Goal: Understand process/instructions: Learn how to perform a task or action

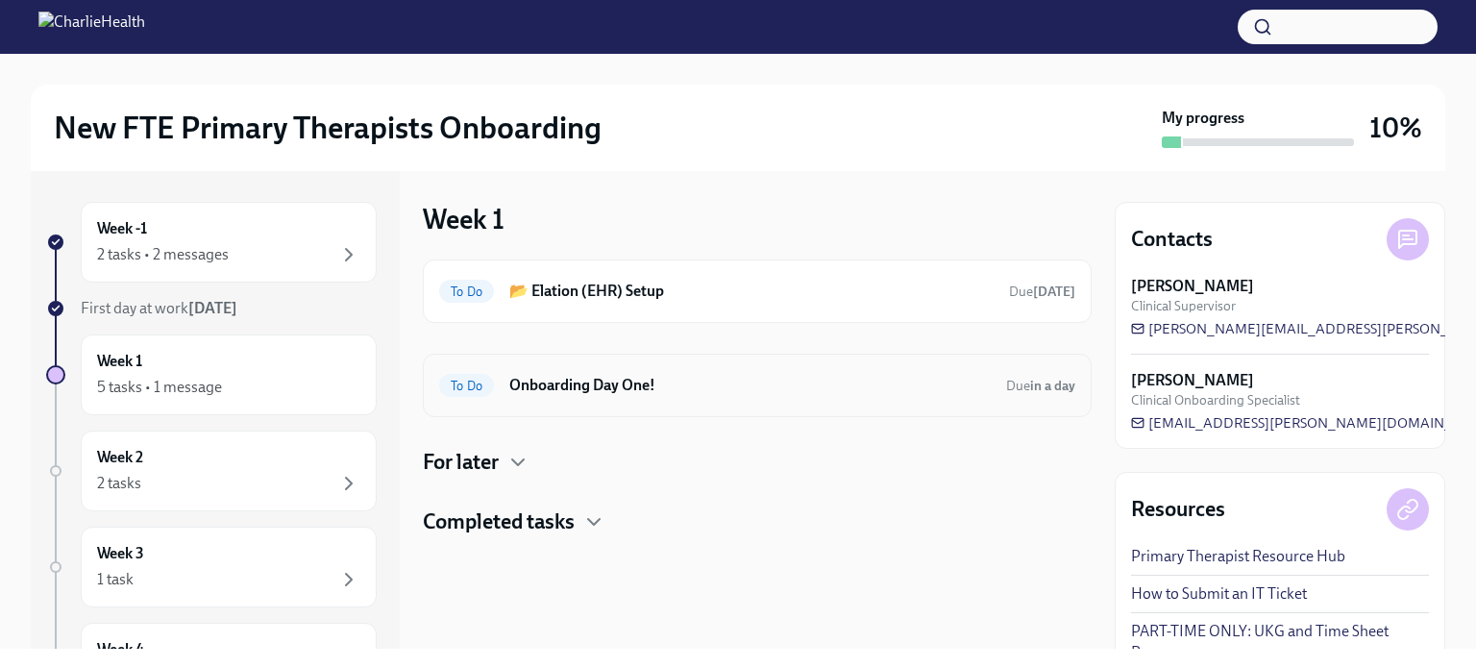
click at [624, 386] on h6 "Onboarding Day One!" at bounding box center [749, 385] width 481 height 21
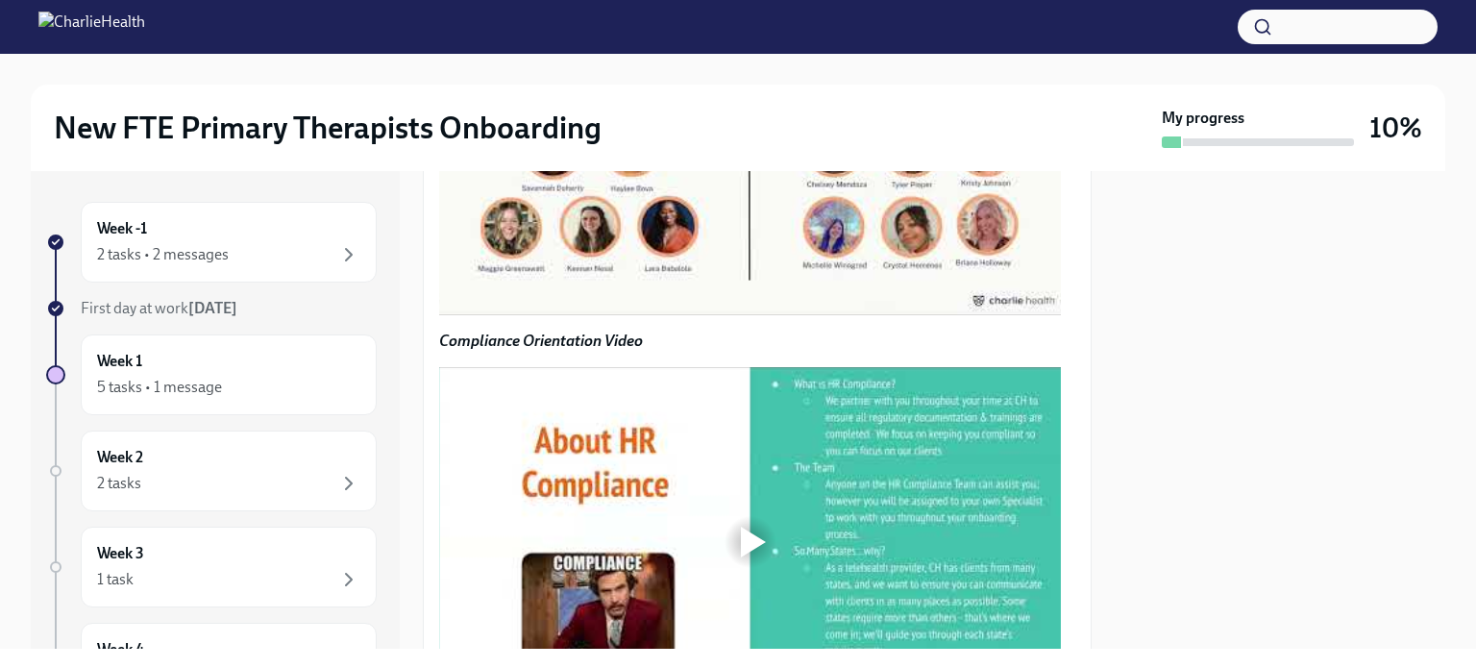
scroll to position [1499, 0]
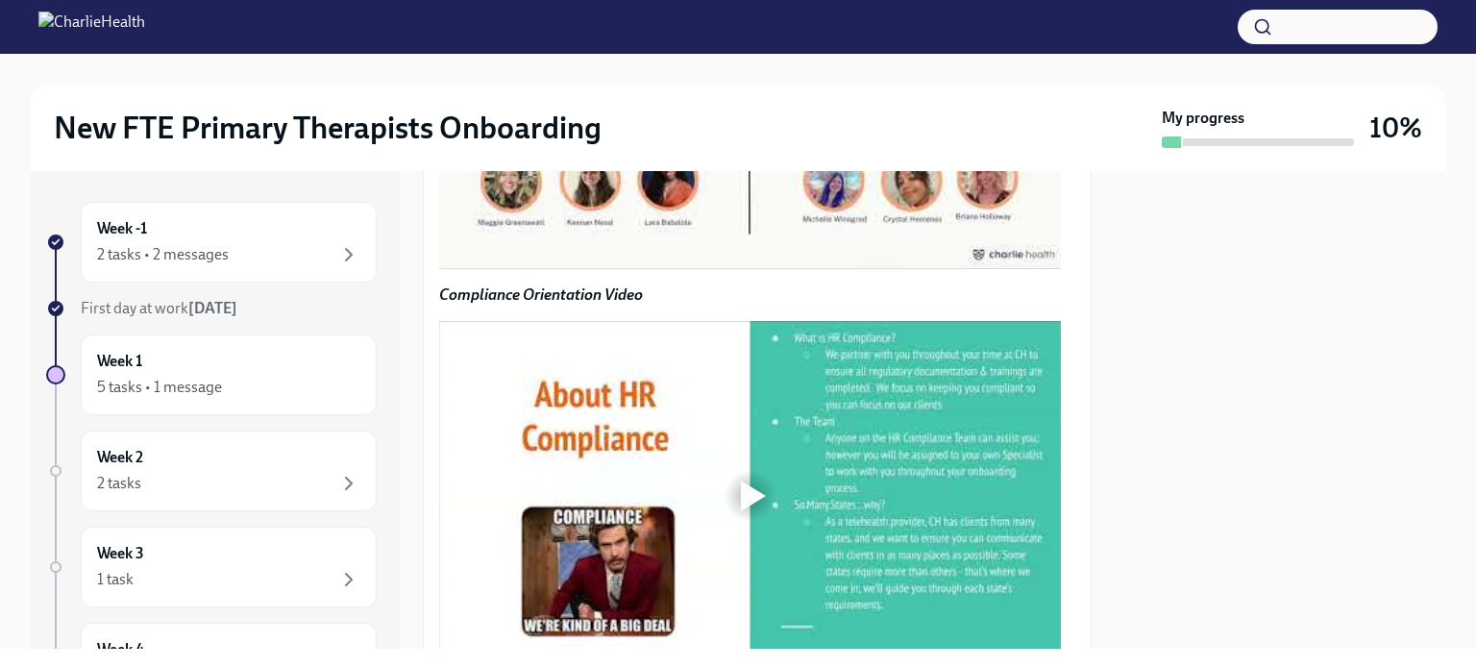
drag, startPoint x: 1104, startPoint y: 403, endPoint x: 1103, endPoint y: 419, distance: 16.4
click at [1103, 419] on div "Week -1 2 tasks • 2 messages First day at work [DATE] Week 1 5 tasks • 1 messag…" at bounding box center [738, 410] width 1414 height 478
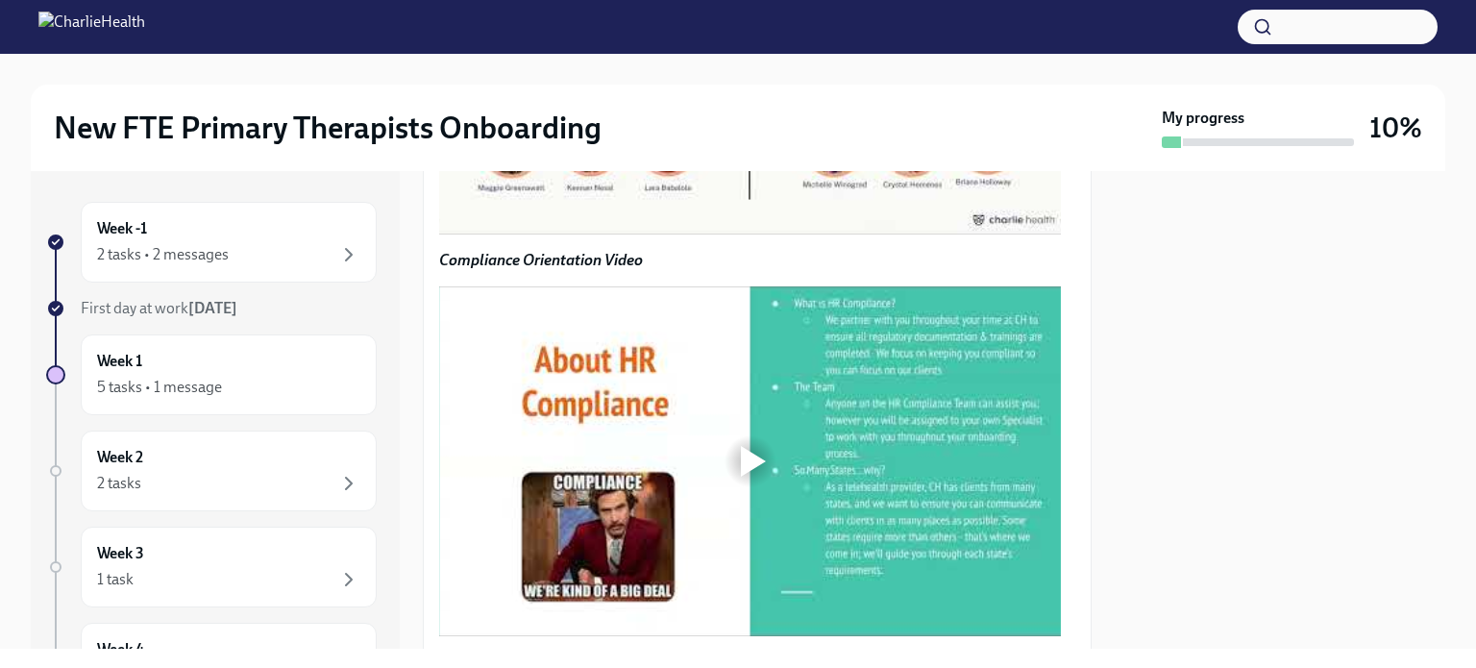
click at [750, 75] on div at bounding box center [753, 59] width 25 height 31
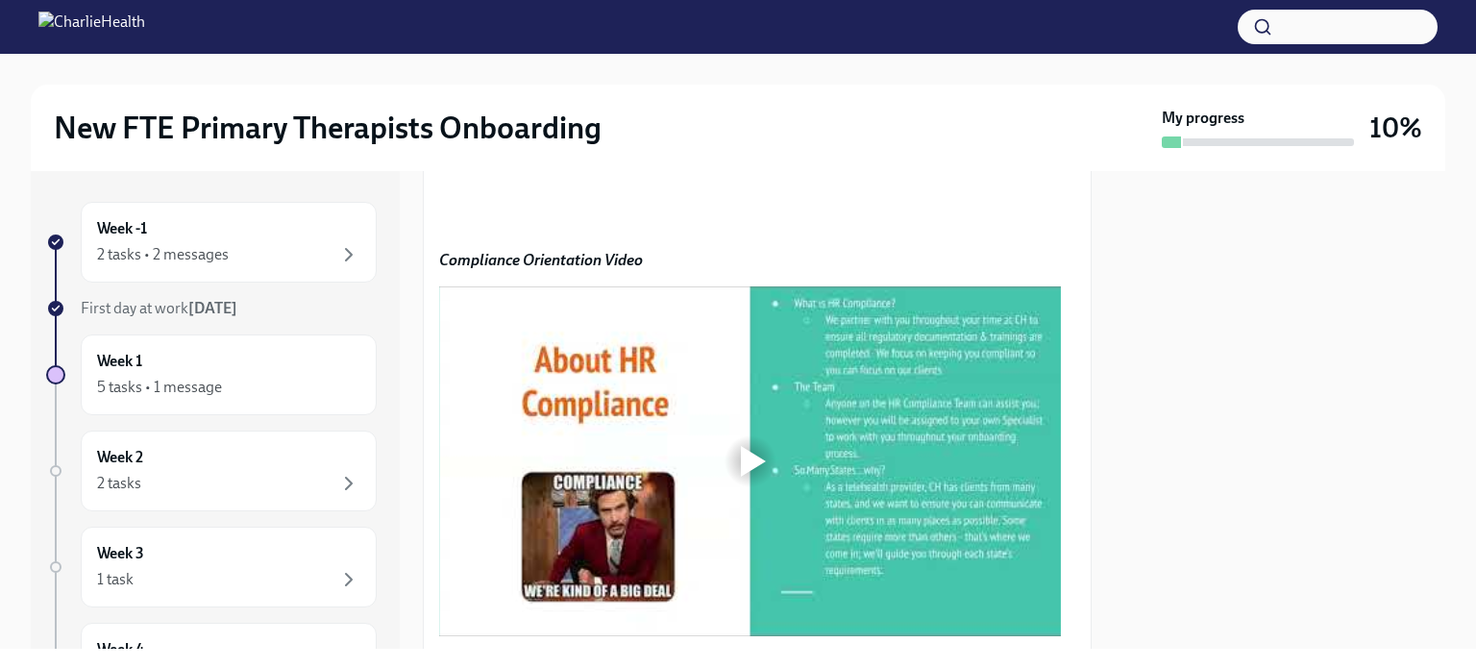
click at [1054, 71] on div at bounding box center [738, 69] width 1414 height 31
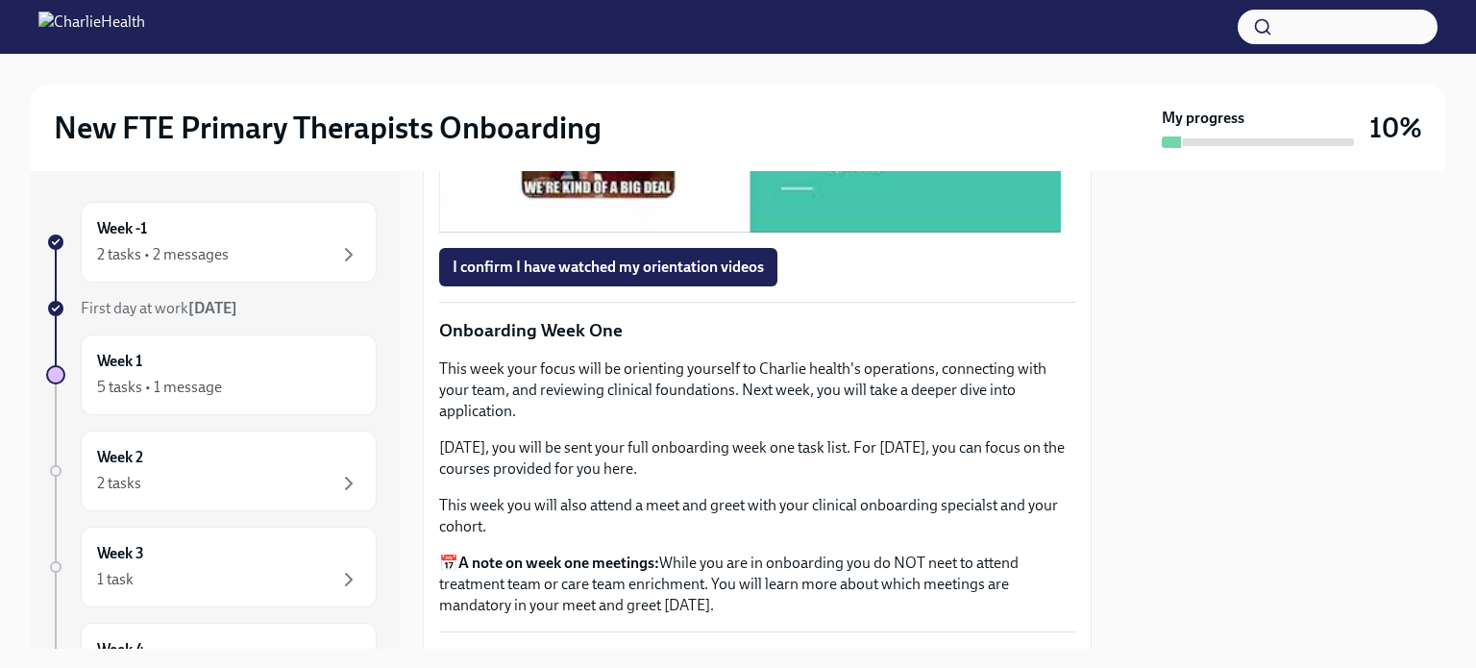
scroll to position [1926, 0]
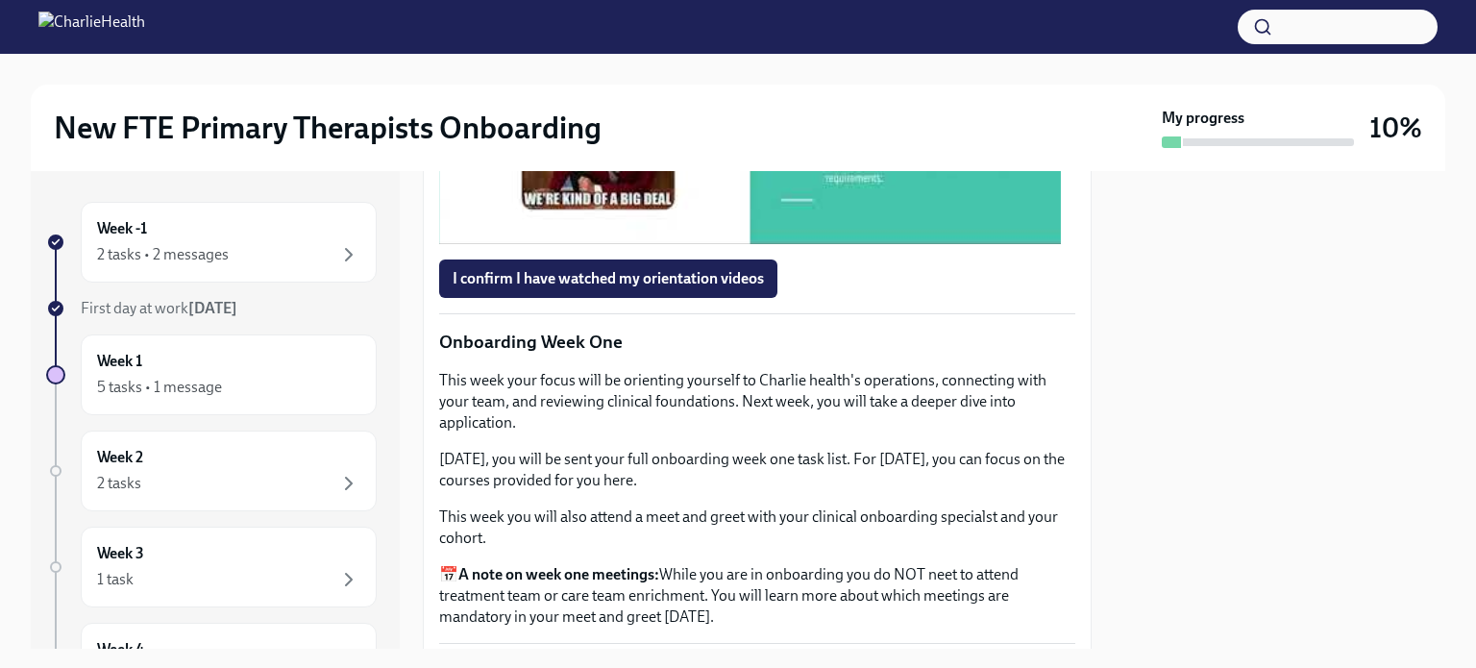
click at [745, 85] on div at bounding box center [753, 69] width 25 height 31
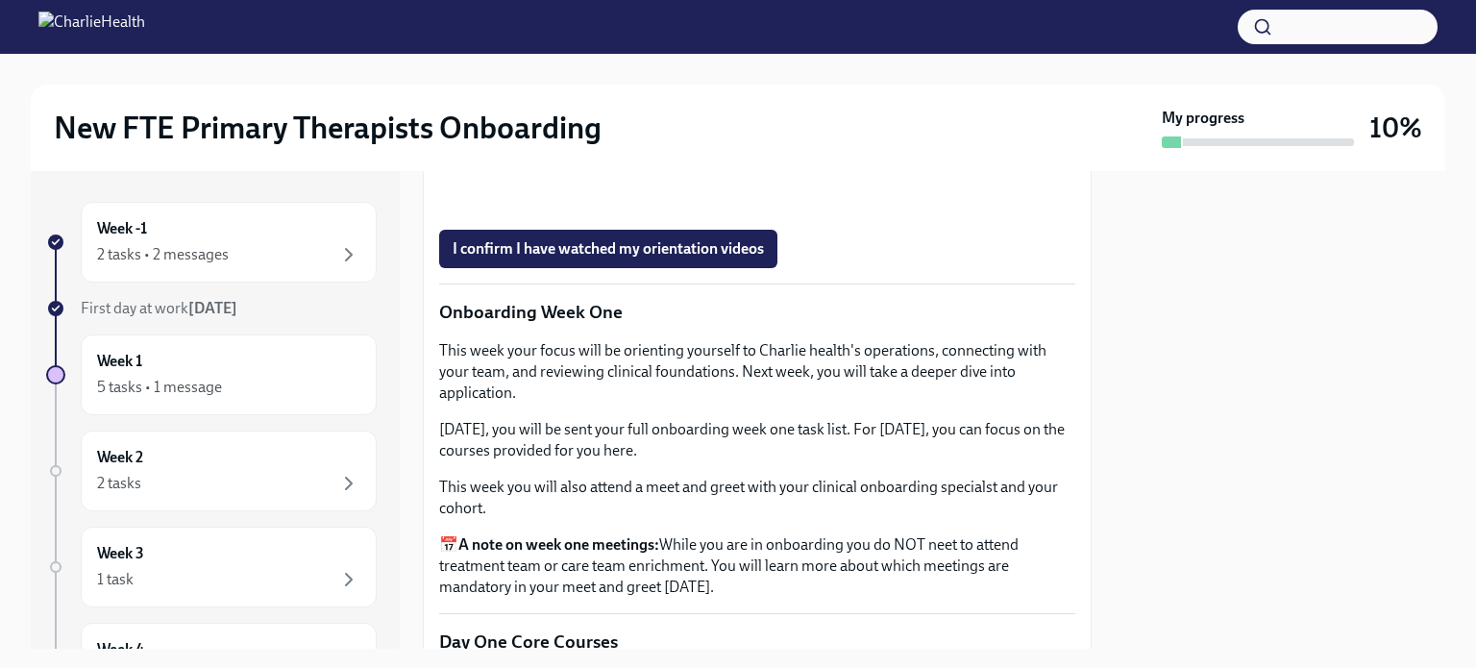
scroll to position [1960, 0]
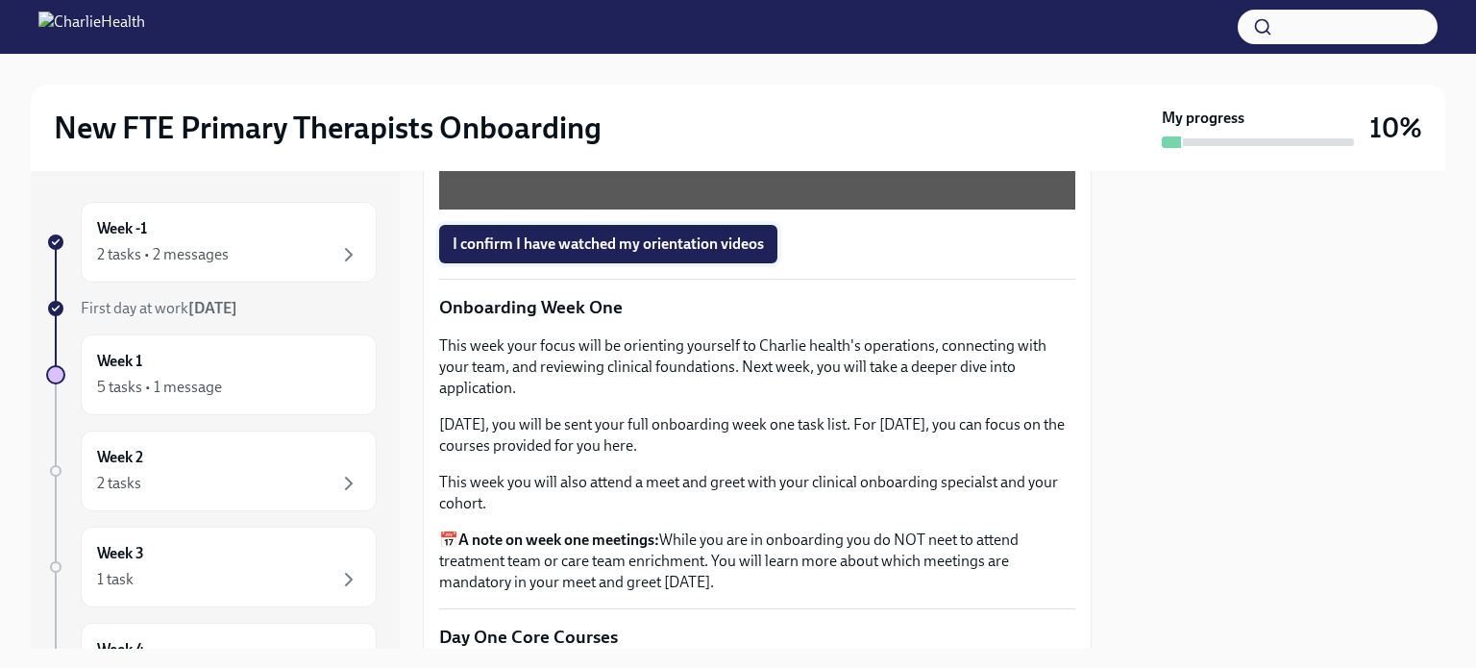
click at [518, 254] on span "I confirm I have watched my orientation videos" at bounding box center [608, 243] width 311 height 19
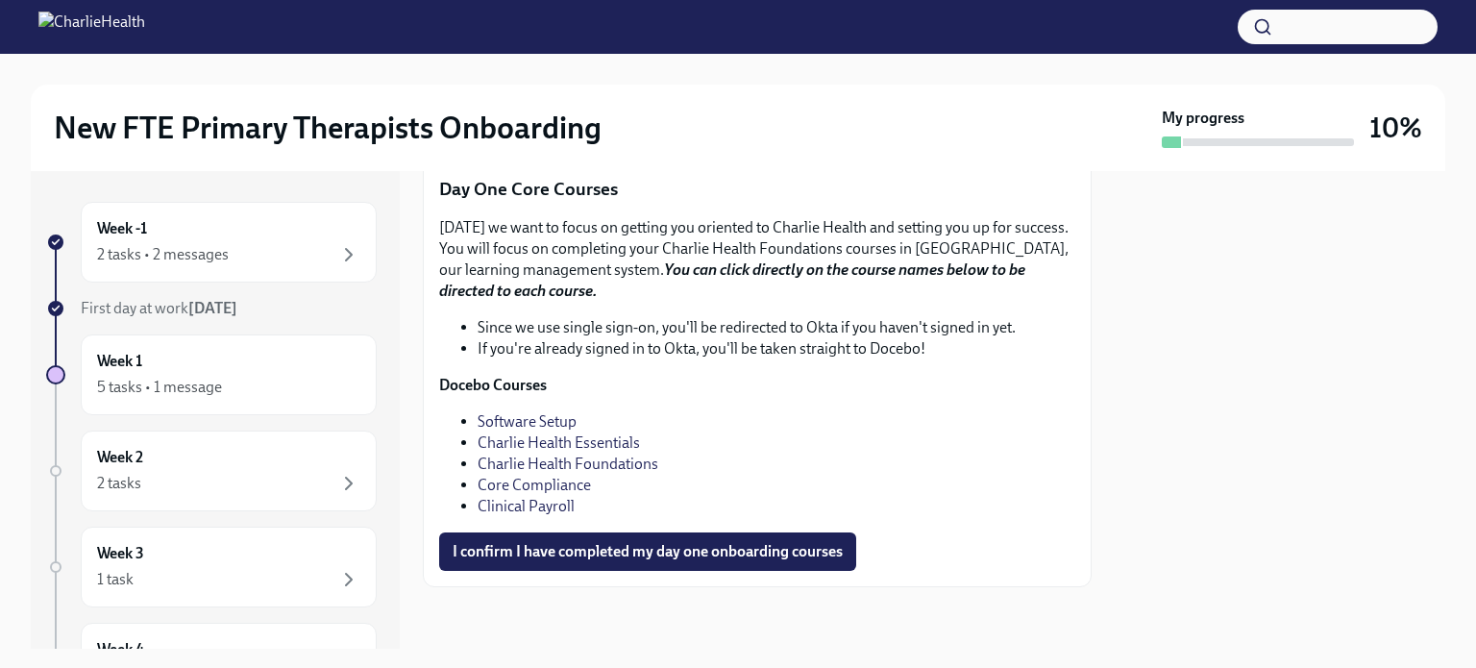
scroll to position [2708, 0]
click at [527, 430] on link "Software Setup" at bounding box center [527, 421] width 99 height 18
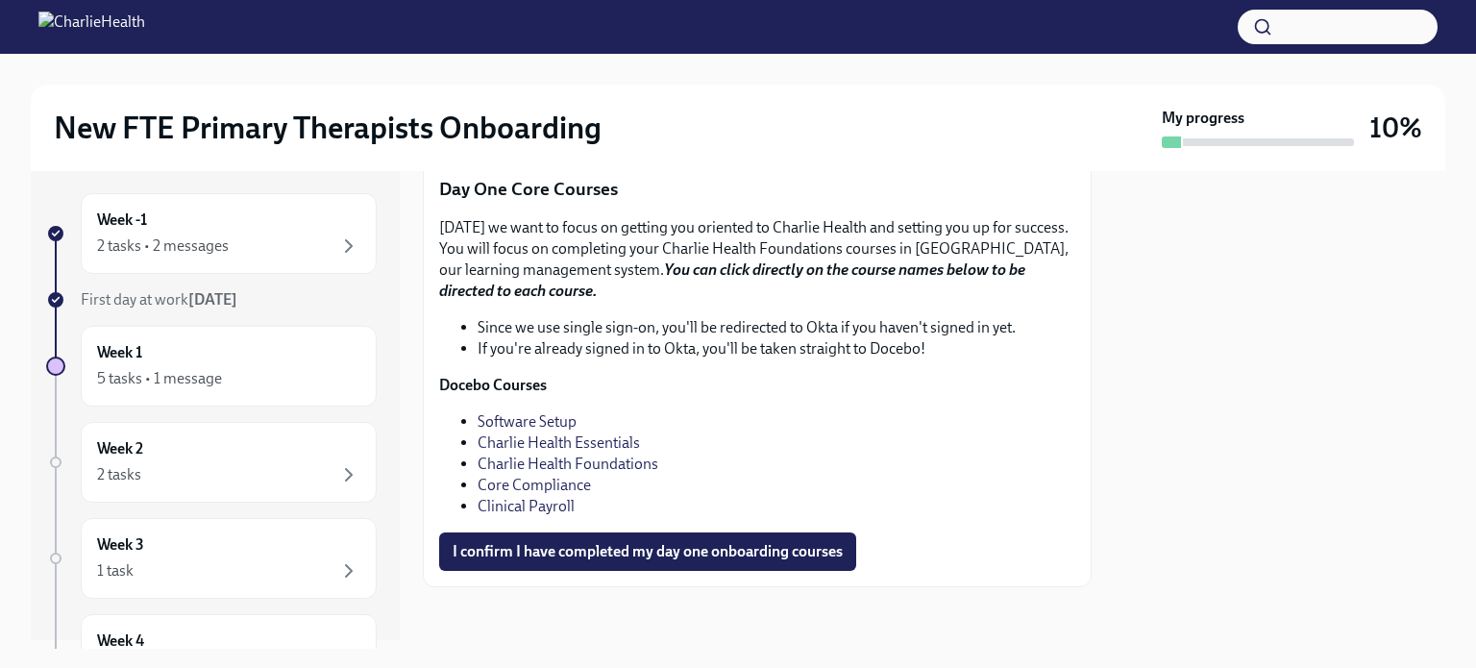
scroll to position [0, 0]
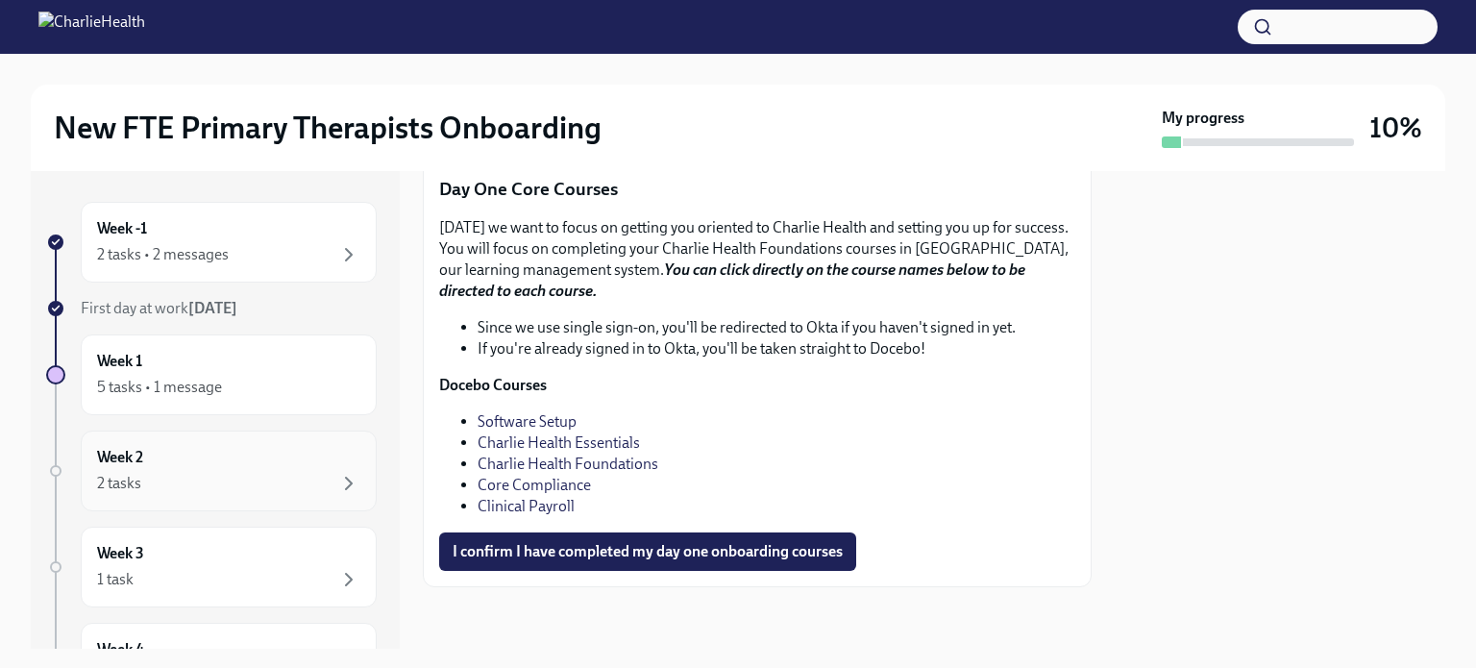
click at [319, 483] on div "2 tasks" at bounding box center [228, 483] width 263 height 23
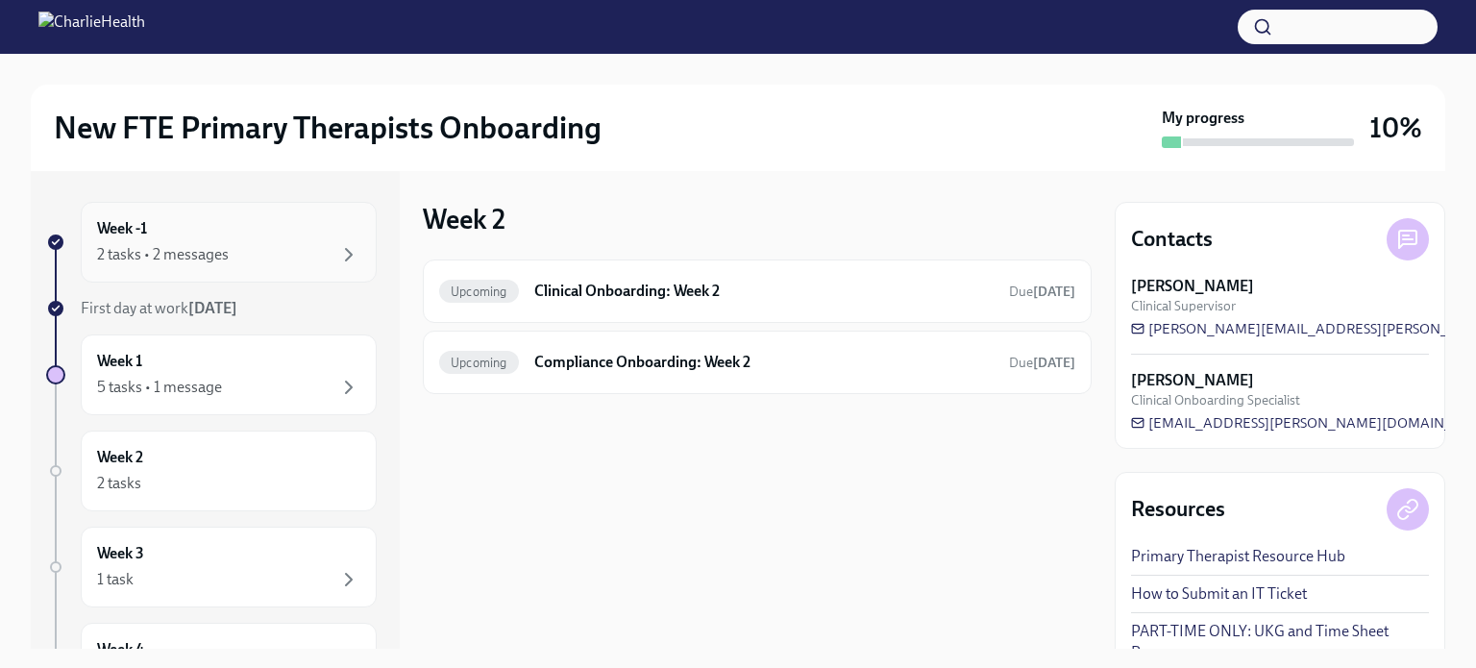
click at [181, 257] on div "2 tasks • 2 messages" at bounding box center [163, 254] width 132 height 21
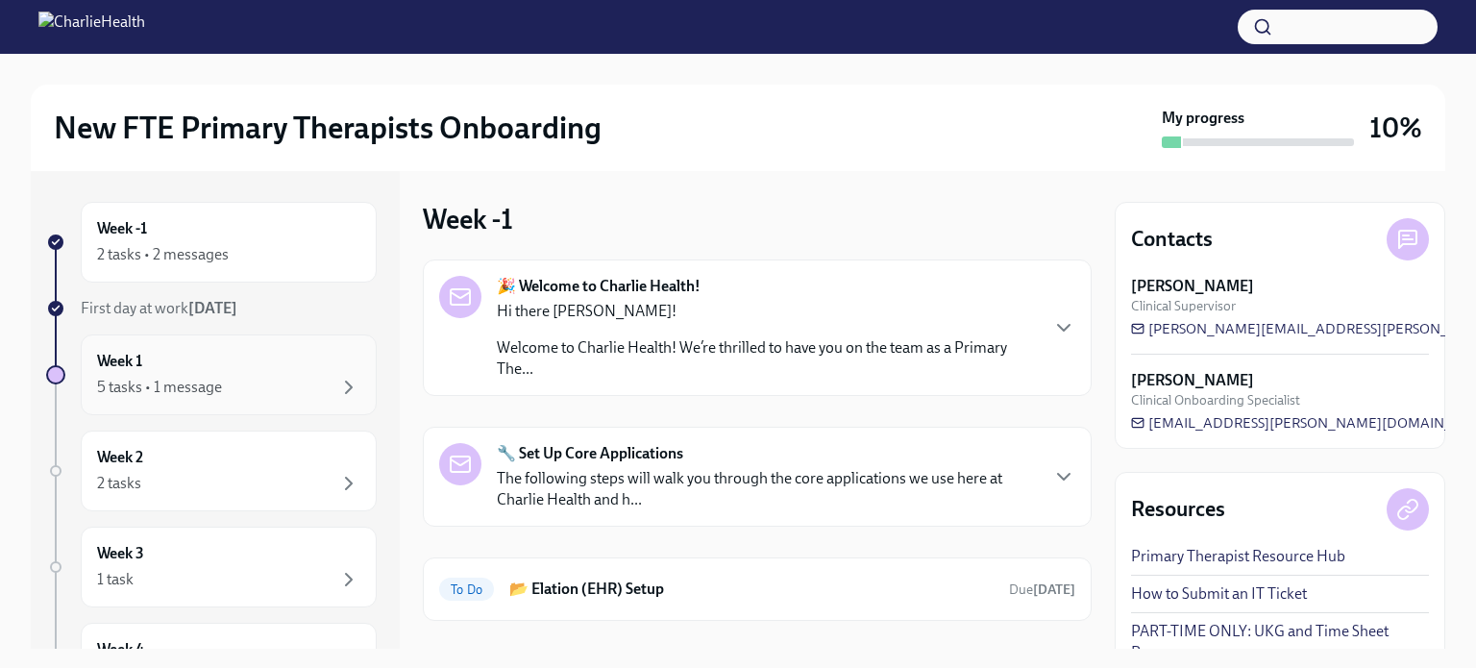
click at [218, 385] on div "5 tasks • 1 message" at bounding box center [159, 387] width 125 height 21
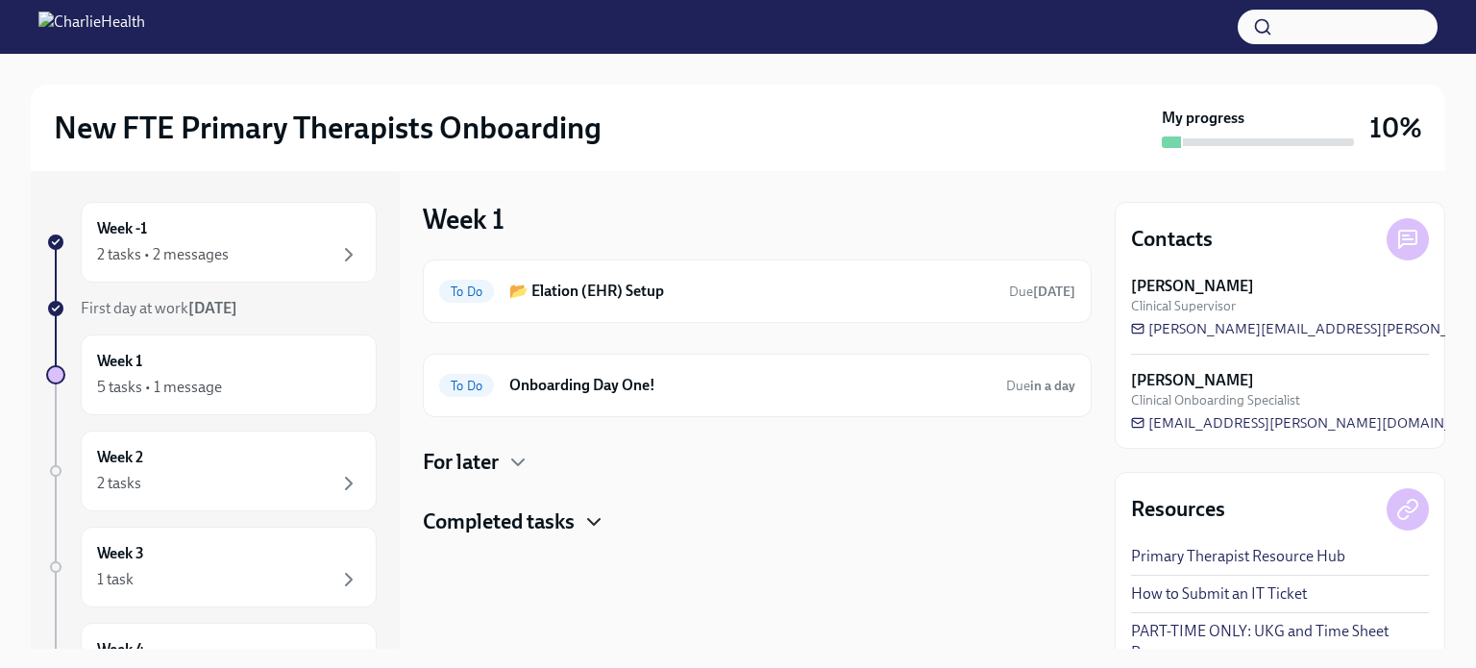
click at [592, 514] on icon "button" at bounding box center [593, 521] width 23 height 23
click at [581, 386] on h6 "Onboarding Day One!" at bounding box center [749, 385] width 481 height 21
